Goal: Task Accomplishment & Management: Complete application form

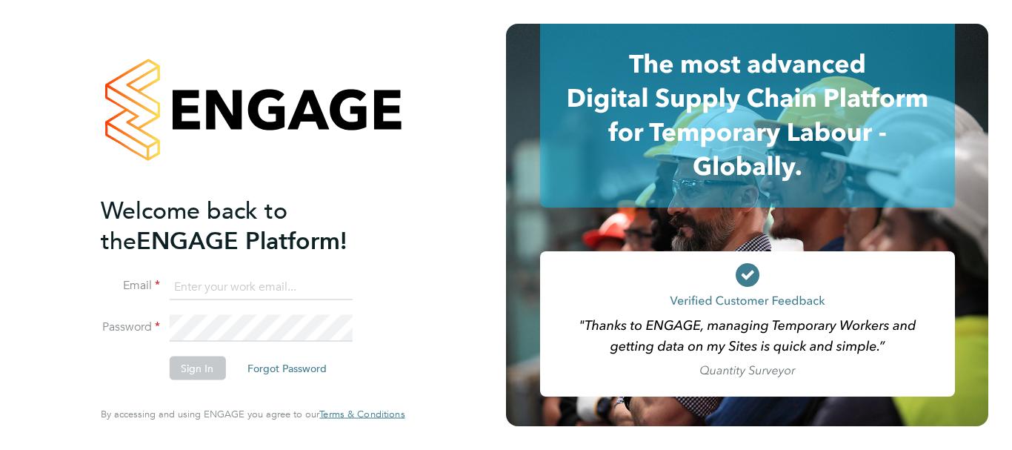
type input "[EMAIL_ADDRESS][DOMAIN_NAME]"
click at [202, 366] on button "Sign In" at bounding box center [197, 369] width 56 height 24
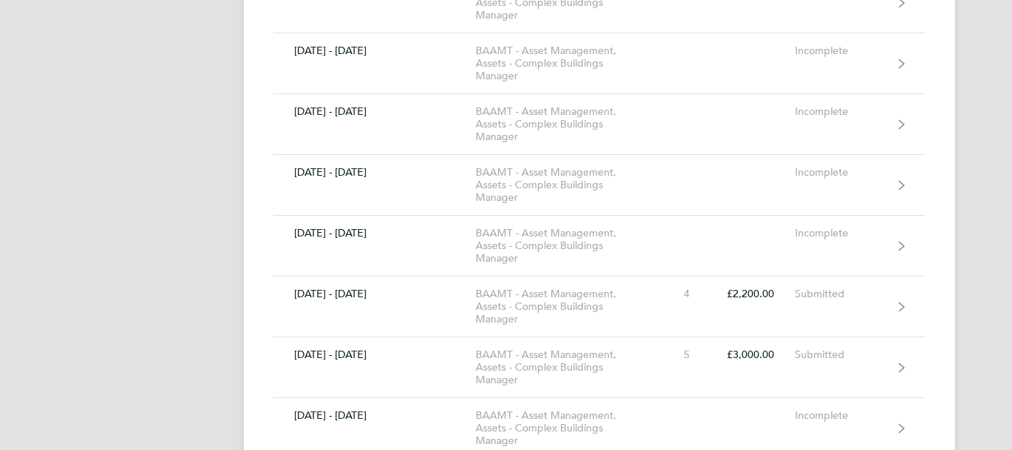
scroll to position [682, 0]
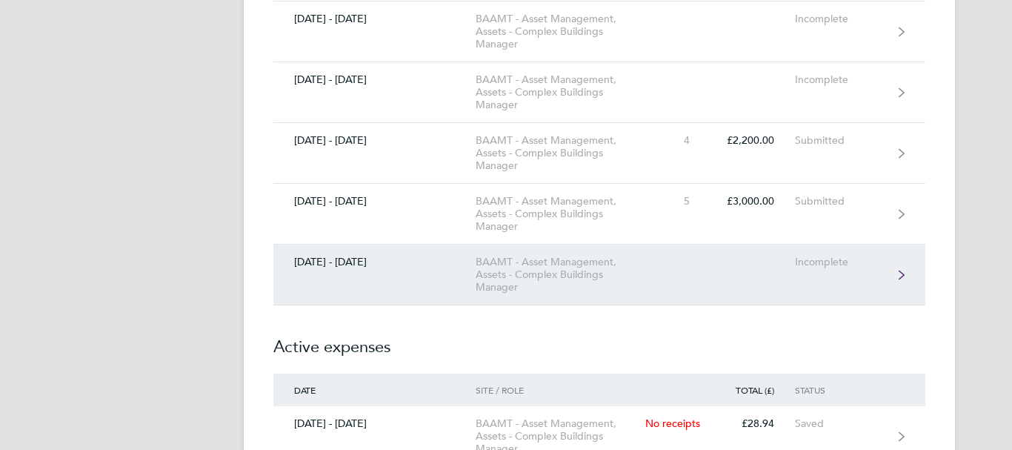
click at [879, 281] on link "25 - 31 Aug 2025 BAAMT - Asset Management, Assets - Complex Buildings Manager I…" at bounding box center [599, 275] width 652 height 61
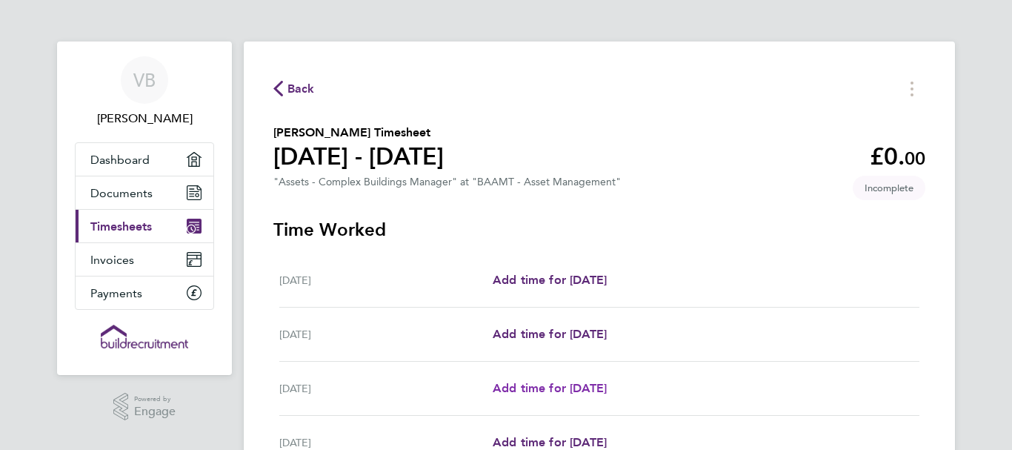
click at [587, 390] on span "Add time for Wed 27 Aug" at bounding box center [550, 388] width 114 height 14
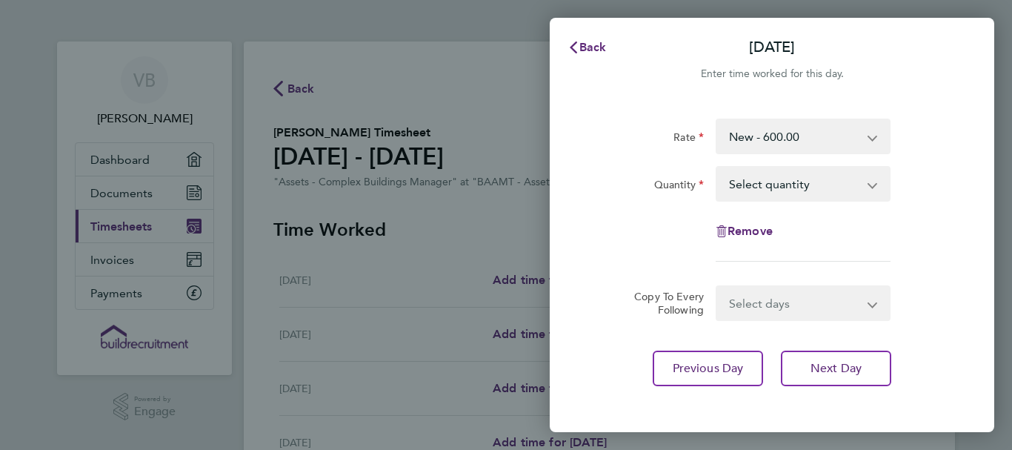
click at [872, 190] on app-icon-cross-button at bounding box center [881, 184] width 18 height 33
click at [839, 179] on select "Select quantity 0.5 1" at bounding box center [794, 184] width 154 height 33
select select "1"
click at [717, 168] on select "Select quantity 0.5 1" at bounding box center [794, 184] width 154 height 33
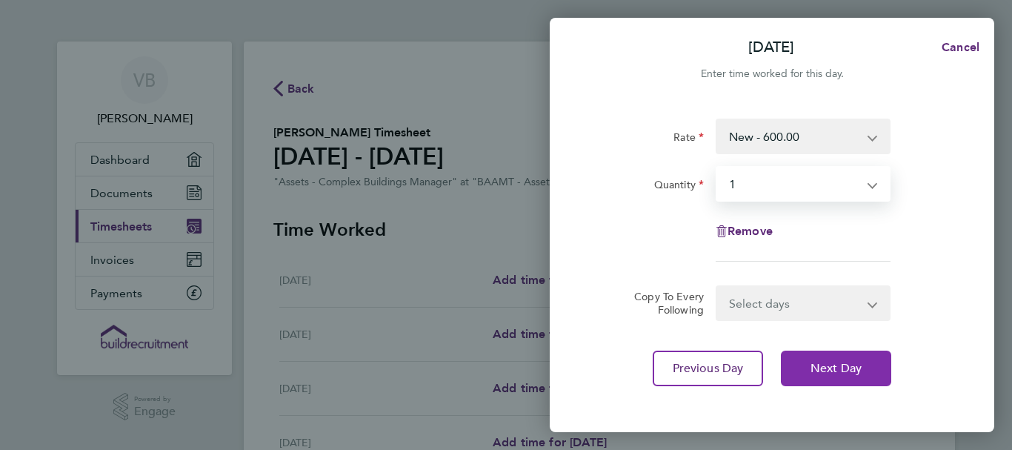
click at [809, 371] on button "Next Day" at bounding box center [836, 369] width 110 height 36
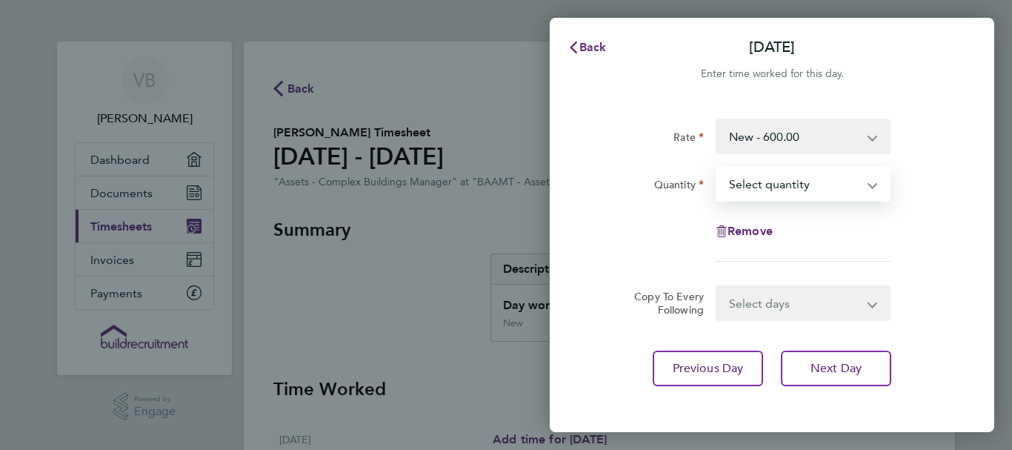
click at [866, 190] on select "Select quantity 0.5 1" at bounding box center [794, 184] width 154 height 33
select select "1"
click at [717, 168] on select "Select quantity 0.5 1" at bounding box center [794, 184] width 154 height 33
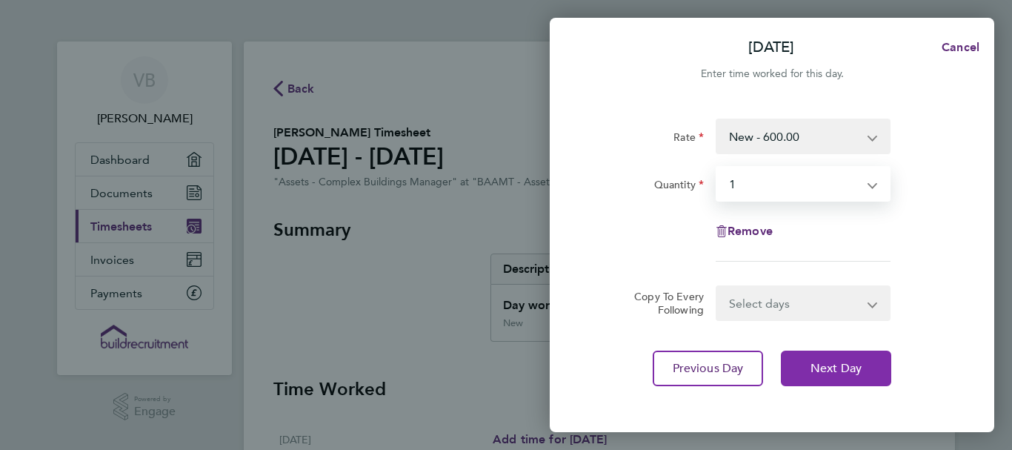
click at [819, 372] on span "Next Day" at bounding box center [836, 368] width 51 height 15
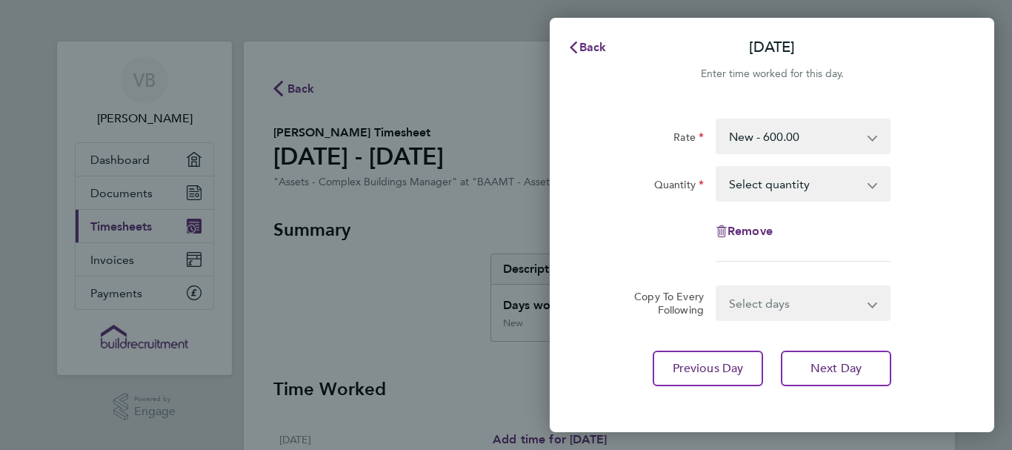
click at [875, 186] on app-icon-cross-button at bounding box center [881, 184] width 18 height 33
click at [872, 185] on app-icon-cross-button at bounding box center [881, 184] width 18 height 33
click at [774, 182] on select "Select quantity 0.5 1" at bounding box center [794, 184] width 154 height 33
select select "1"
click at [717, 168] on select "Select quantity 0.5 1" at bounding box center [794, 184] width 154 height 33
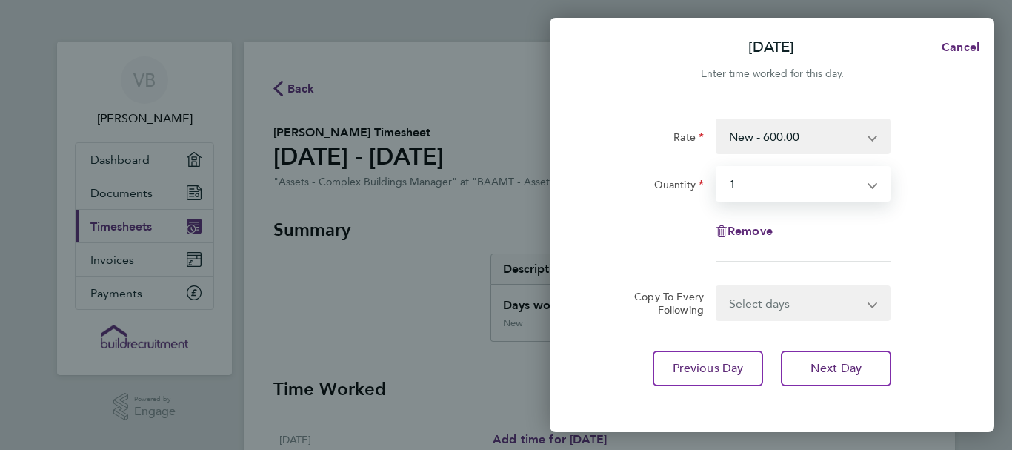
click at [944, 402] on div "Rate New - 600.00 Quantity Select quantity 0.5 1 Remove Copy To Every Following…" at bounding box center [772, 252] width 445 height 303
drag, startPoint x: 1007, startPoint y: 336, endPoint x: 982, endPoint y: 314, distance: 33.1
click at [1007, 429] on div "Fri 29 Aug Cancel Enter time worked for this day. Rate New - 600.00 Quantity Se…" at bounding box center [506, 225] width 1012 height 450
drag, startPoint x: 992, startPoint y: 295, endPoint x: 992, endPoint y: 329, distance: 34.1
click at [992, 329] on div "Rate New - 600.00 Quantity Select quantity 0.5 1 Remove Copy To Every Following…" at bounding box center [772, 252] width 445 height 303
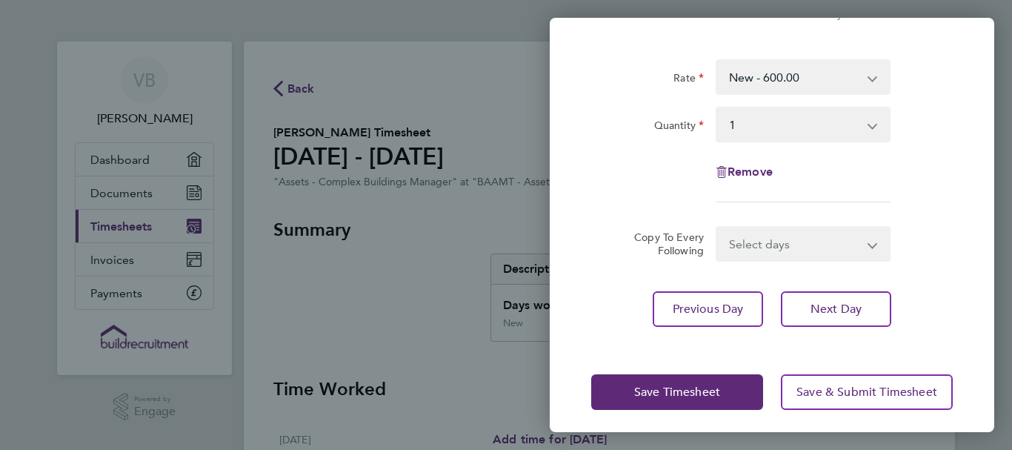
scroll to position [67, 0]
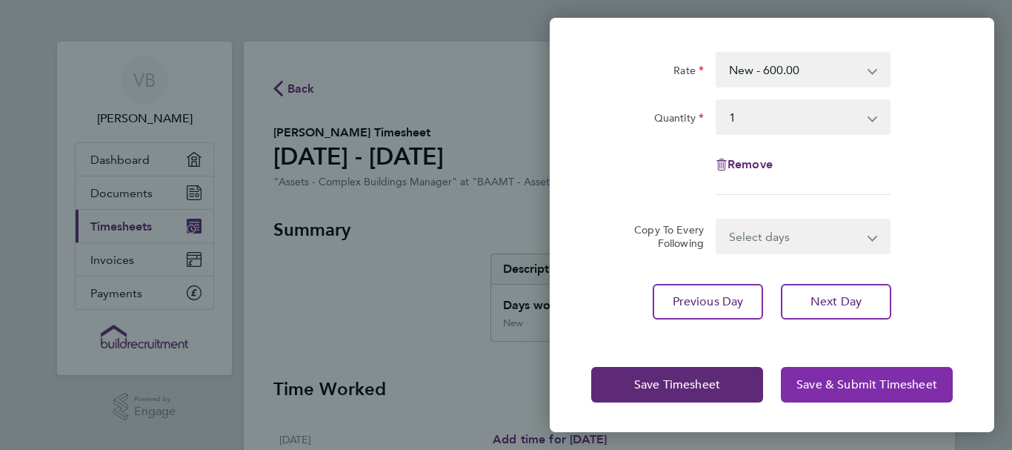
click at [863, 387] on span "Save & Submit Timesheet" at bounding box center [867, 384] width 141 height 15
